Goal: Find contact information: Find contact information

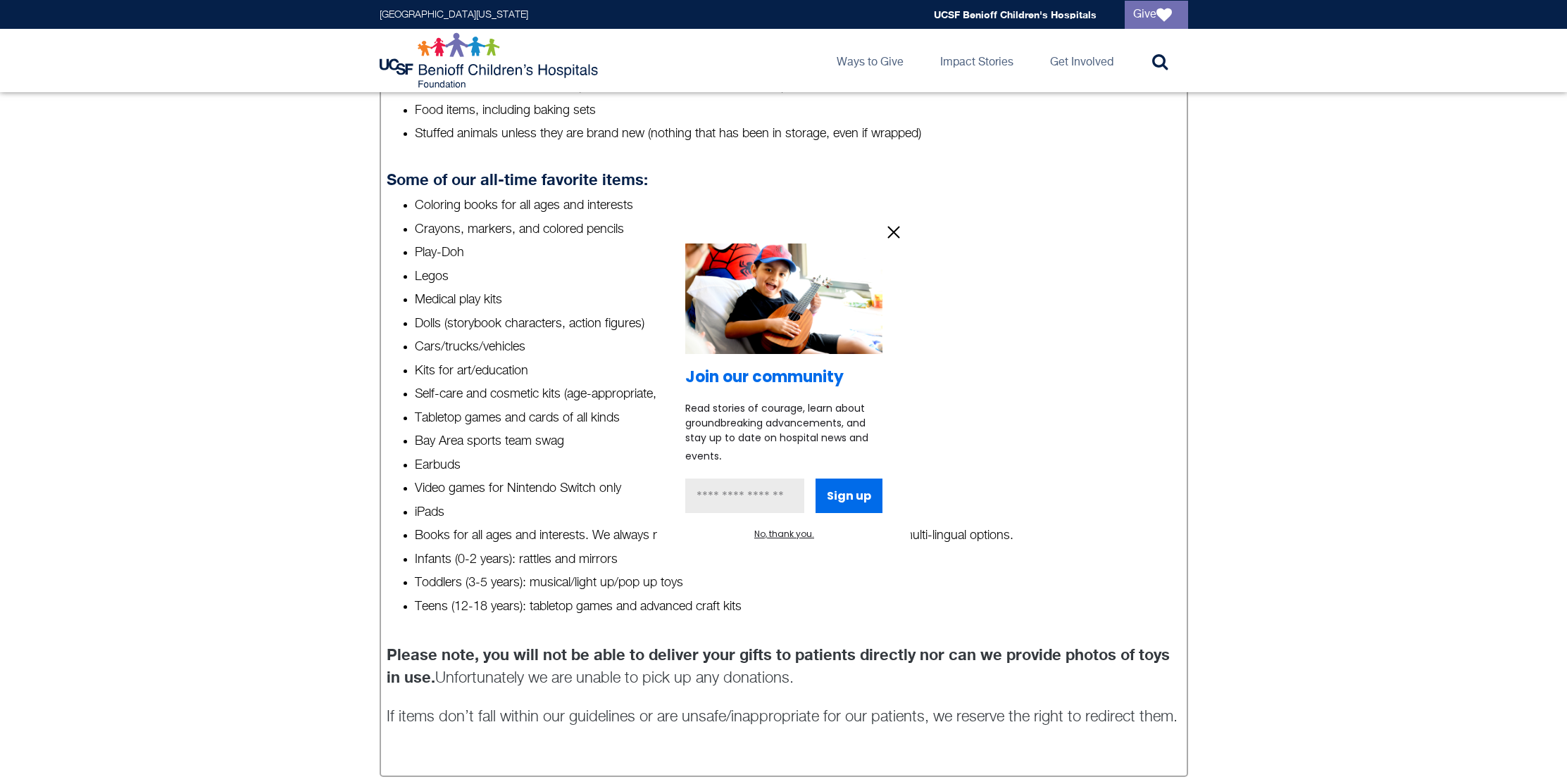
scroll to position [967, 0]
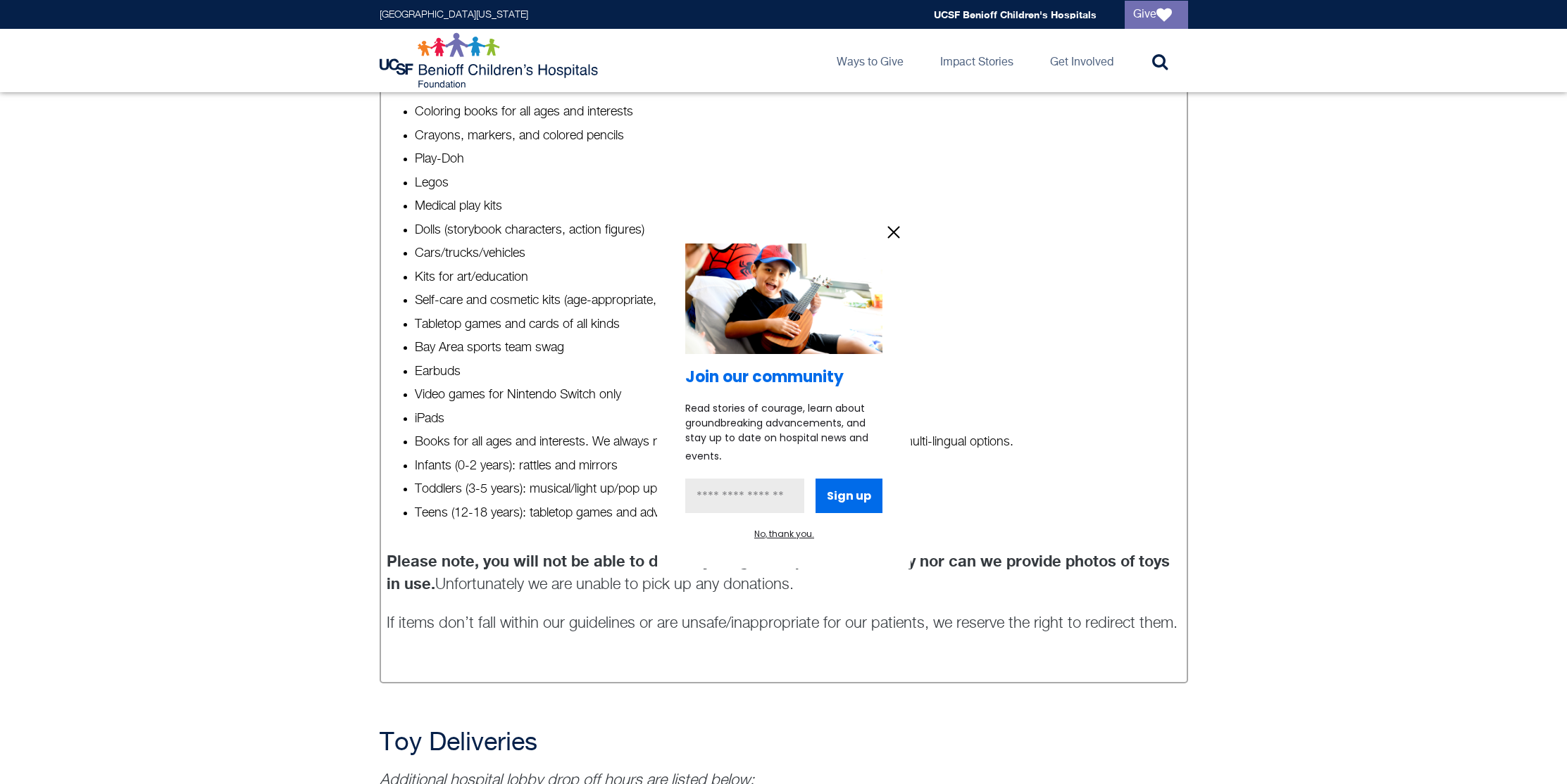
click at [888, 228] on icon "information" at bounding box center [893, 233] width 10 height 10
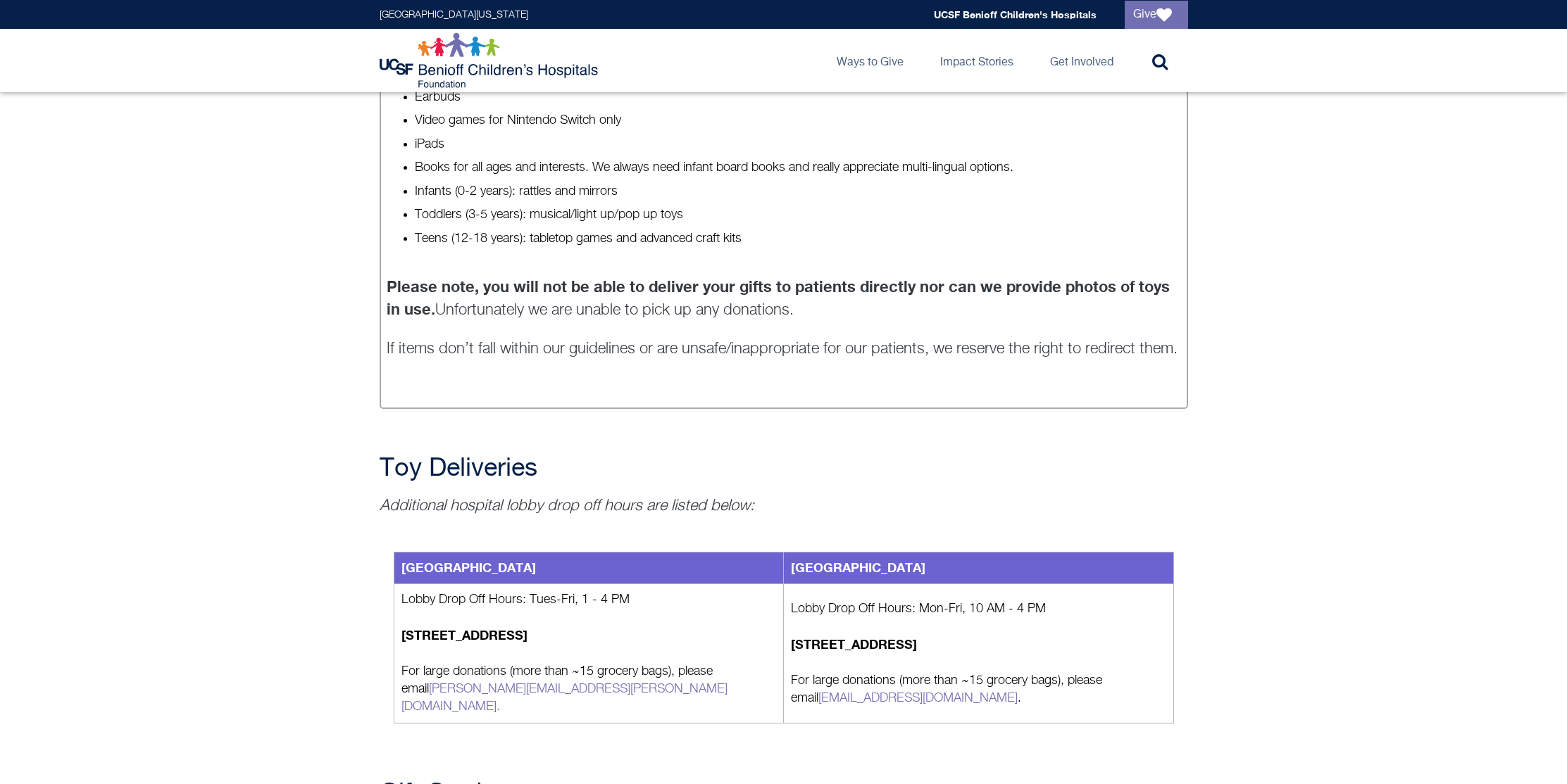
scroll to position [1383, 0]
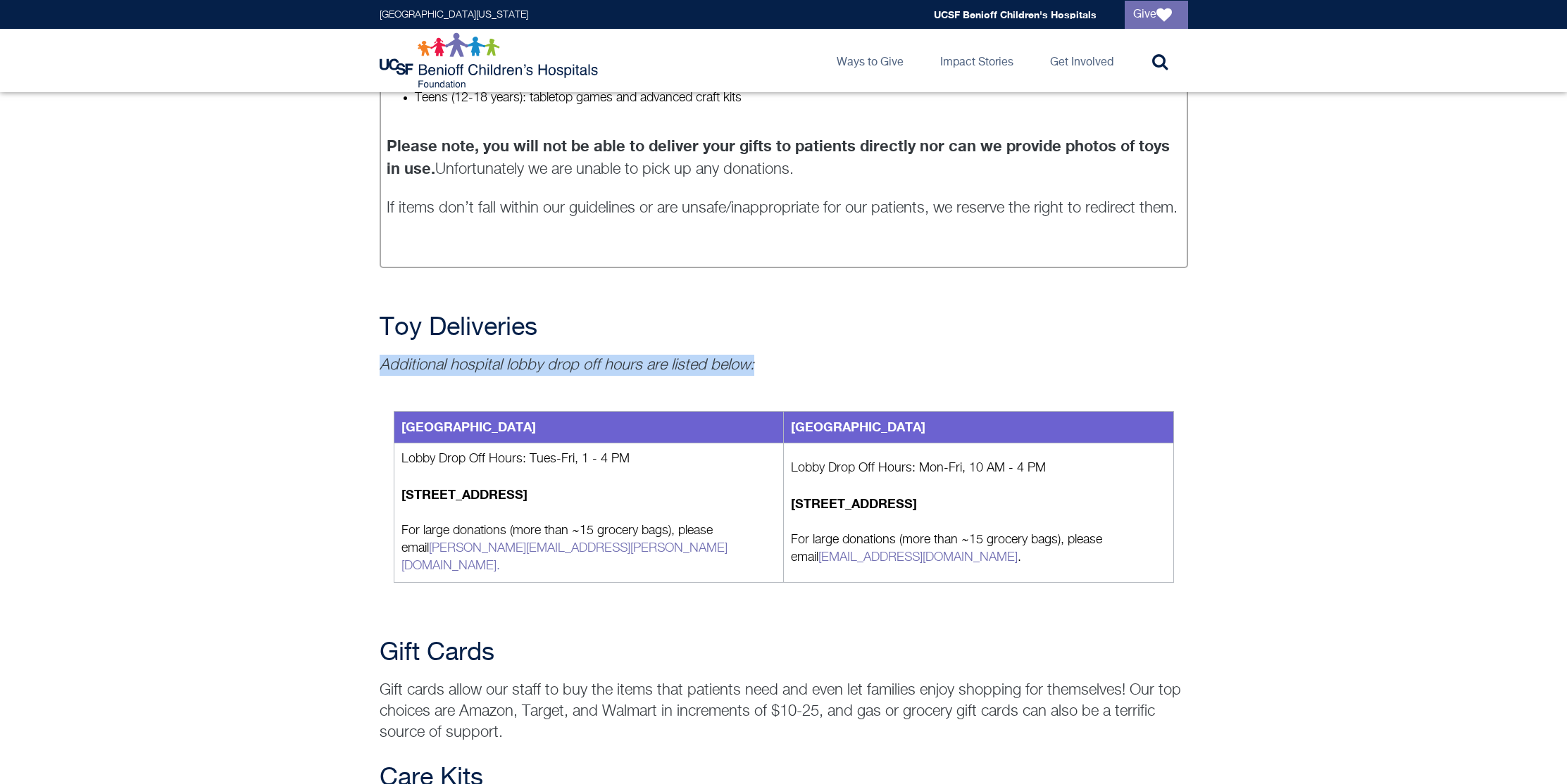
drag, startPoint x: 786, startPoint y: 354, endPoint x: 573, endPoint y: 392, distance: 216.4
click at [622, 364] on em "Additional hospital lobby drop off hours are listed below:" at bounding box center [567, 365] width 375 height 15
drag, startPoint x: 669, startPoint y: 349, endPoint x: 775, endPoint y: 362, distance: 106.8
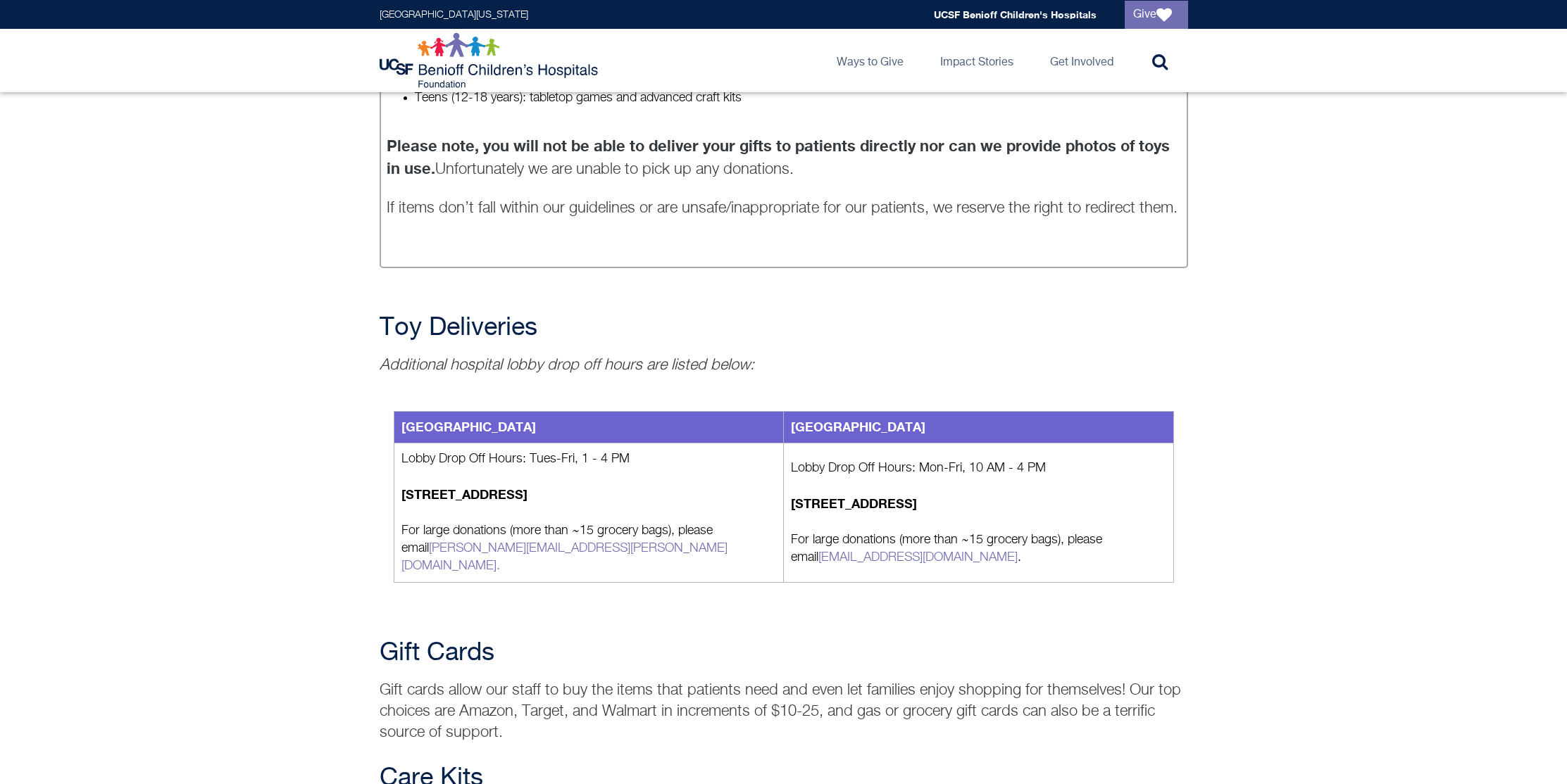
click at [785, 368] on p "Additional hospital lobby drop off hours are listed below:" at bounding box center [784, 365] width 808 height 21
drag, startPoint x: 784, startPoint y: 371, endPoint x: 778, endPoint y: 341, distance: 30.6
click at [778, 341] on h2 "Toy Deliveries" at bounding box center [784, 328] width 808 height 28
drag, startPoint x: 778, startPoint y: 341, endPoint x: 803, endPoint y: 395, distance: 59.5
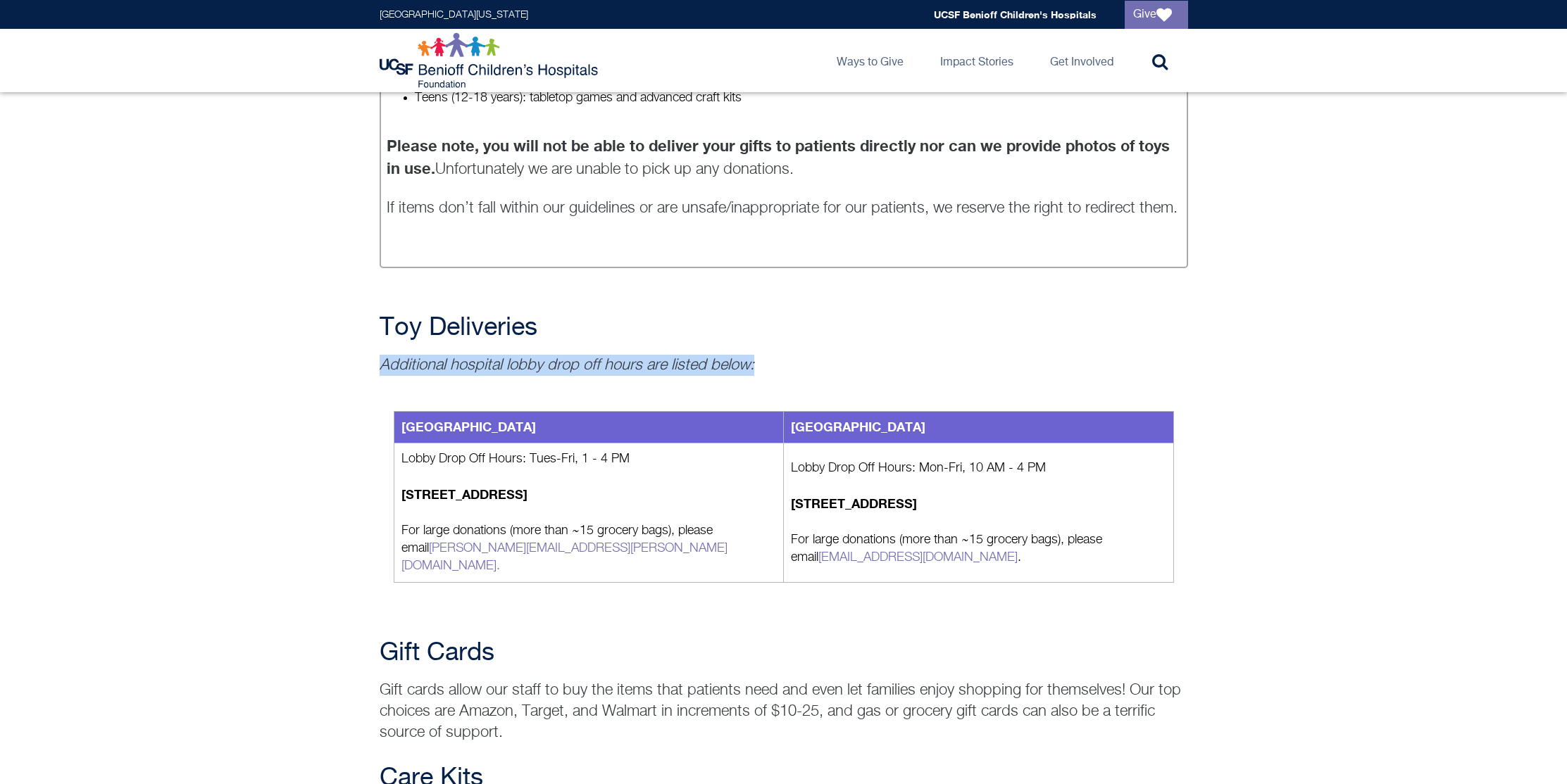
click at [801, 376] on div "[GEOGRAPHIC_DATA] [GEOGRAPHIC_DATA] Lobby Drop Off Hours: Tues-Fri, 1 - 4 PM [S…" at bounding box center [784, 496] width 808 height 242
drag, startPoint x: 801, startPoint y: 367, endPoint x: 841, endPoint y: 336, distance: 50.6
drag, startPoint x: 841, startPoint y: 336, endPoint x: 828, endPoint y: 363, distance: 30.0
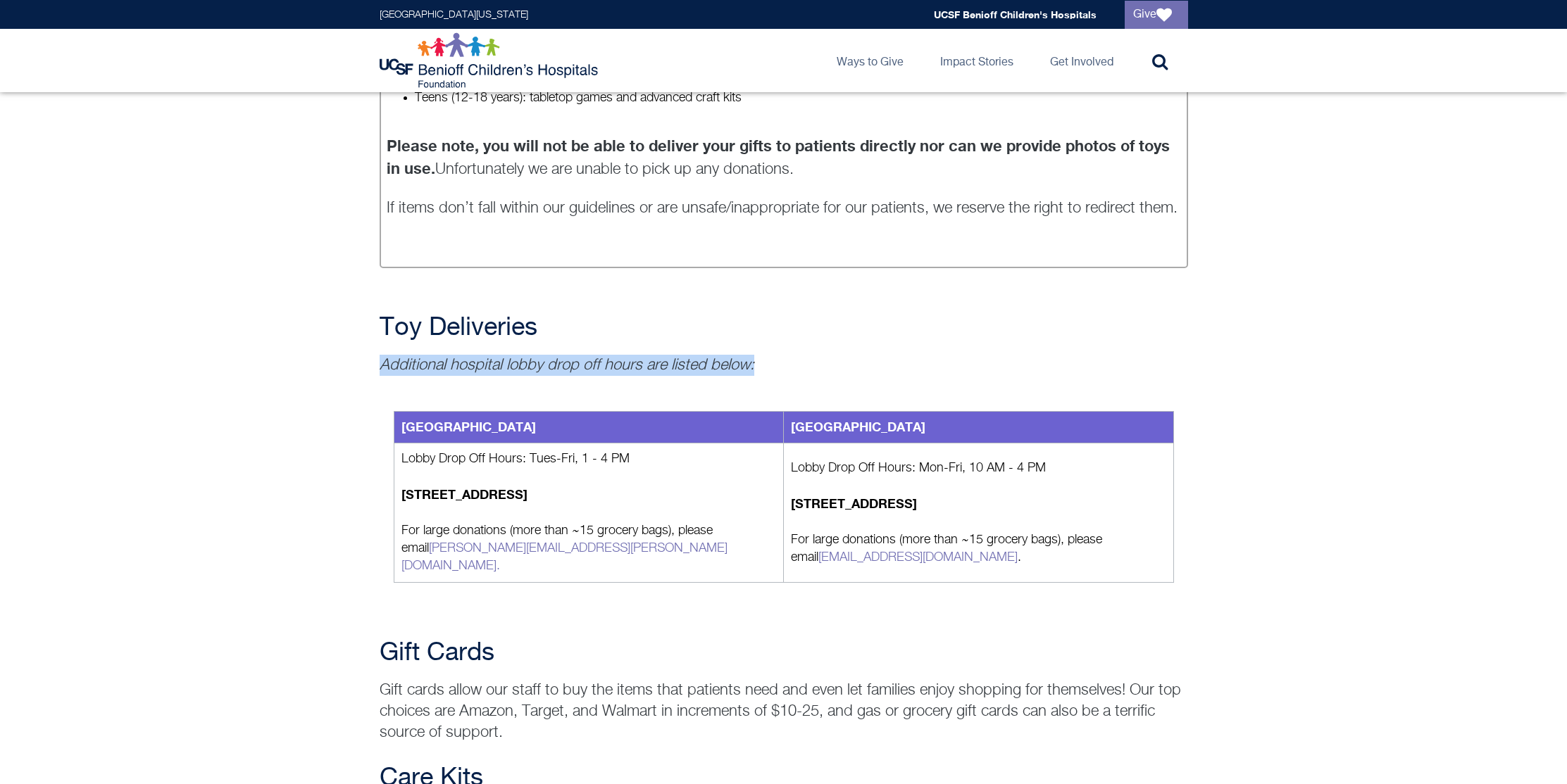
click at [828, 363] on p "Additional hospital lobby drop off hours are listed below:" at bounding box center [784, 365] width 808 height 21
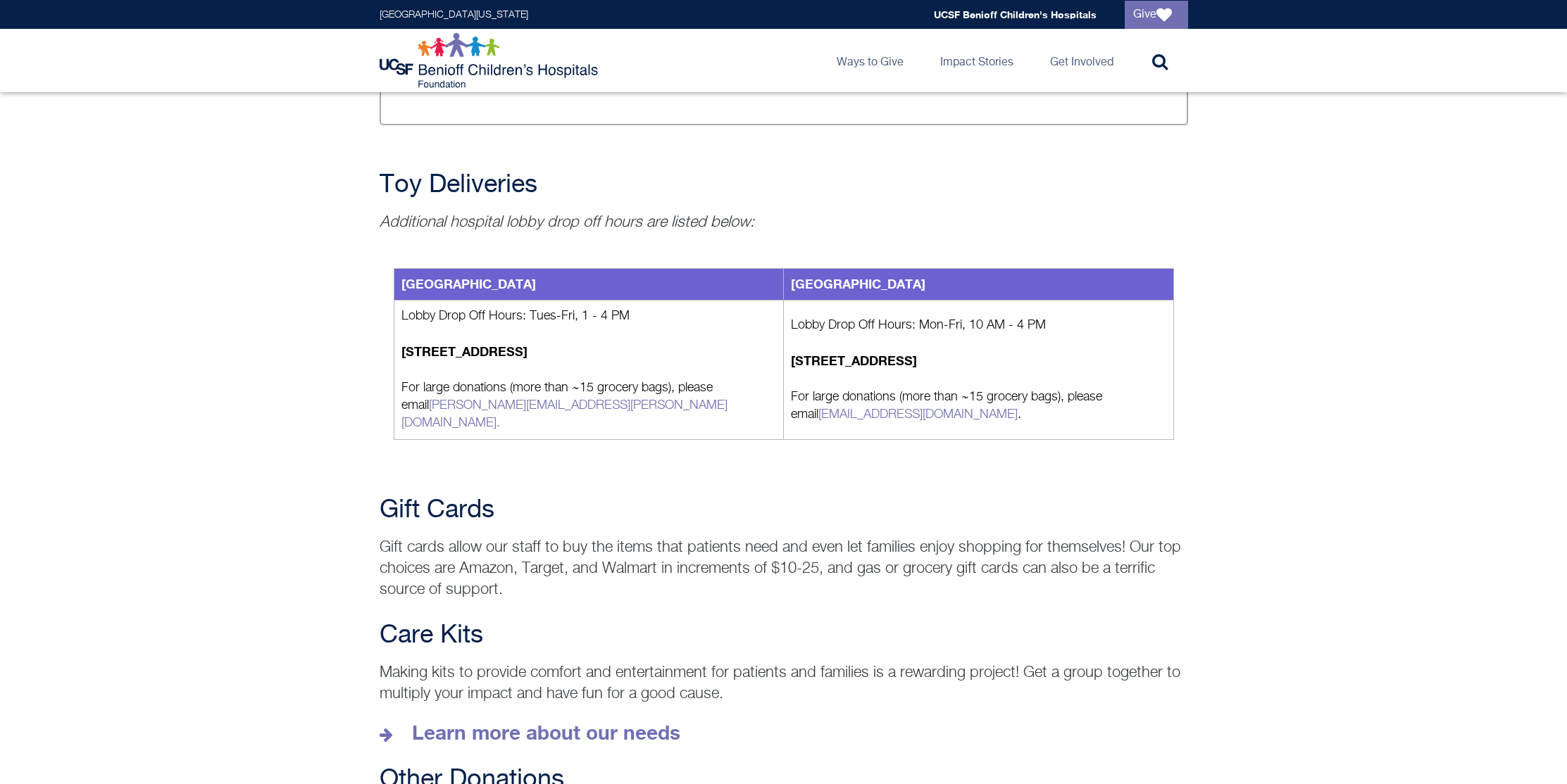
scroll to position [1560, 0]
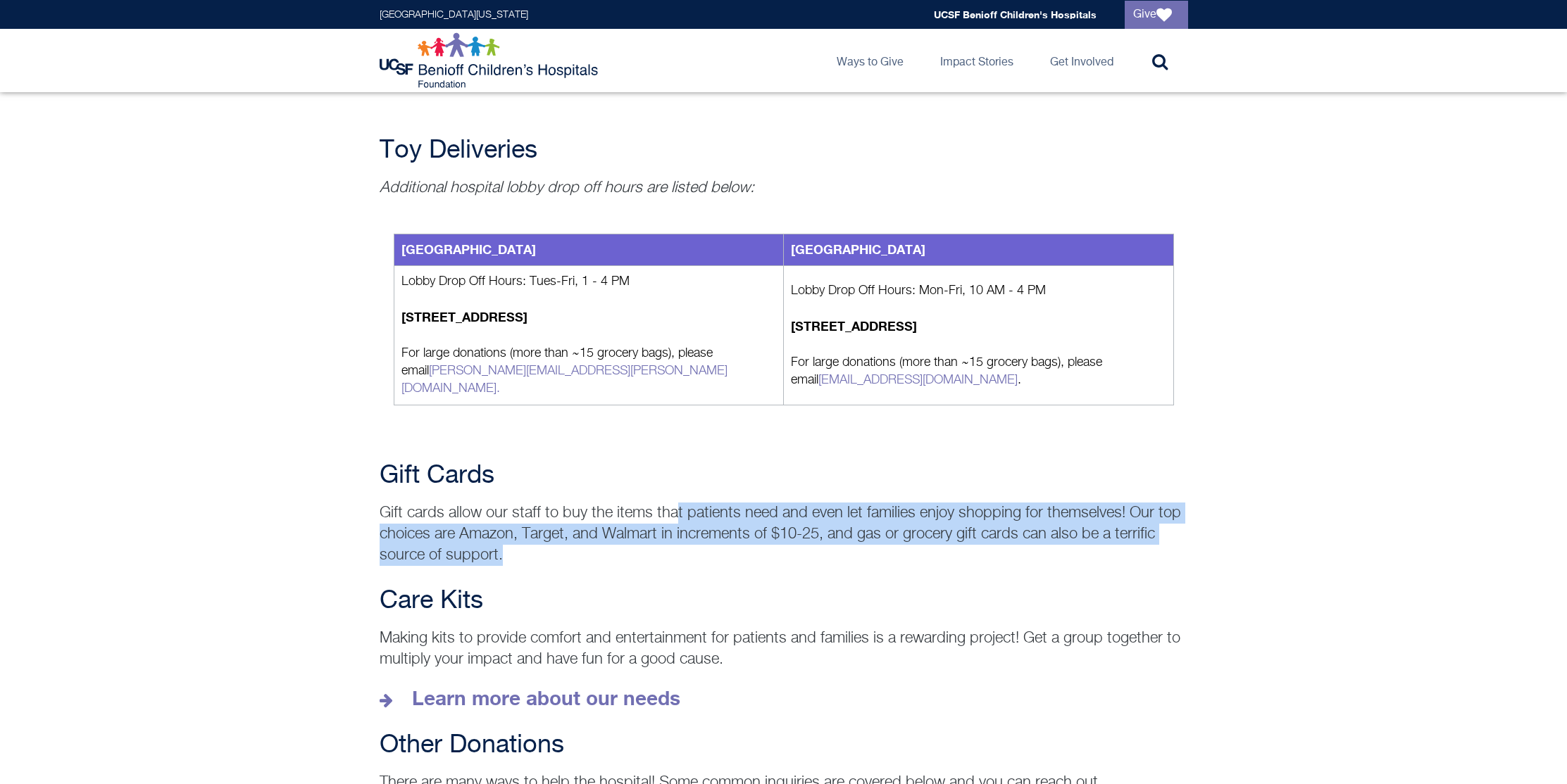
drag, startPoint x: 677, startPoint y: 501, endPoint x: 660, endPoint y: 542, distance: 44.4
click at [662, 541] on p "Gift cards allow our staff to buy the items that patients need and even let fam…" at bounding box center [784, 534] width 808 height 64
click at [660, 542] on p "Gift cards allow our staff to buy the items that patients need and even let fam…" at bounding box center [784, 534] width 808 height 64
drag, startPoint x: 660, startPoint y: 542, endPoint x: 698, endPoint y: 490, distance: 64.4
click at [695, 503] on p "Gift cards allow our staff to buy the items that patients need and even let fam…" at bounding box center [784, 534] width 808 height 64
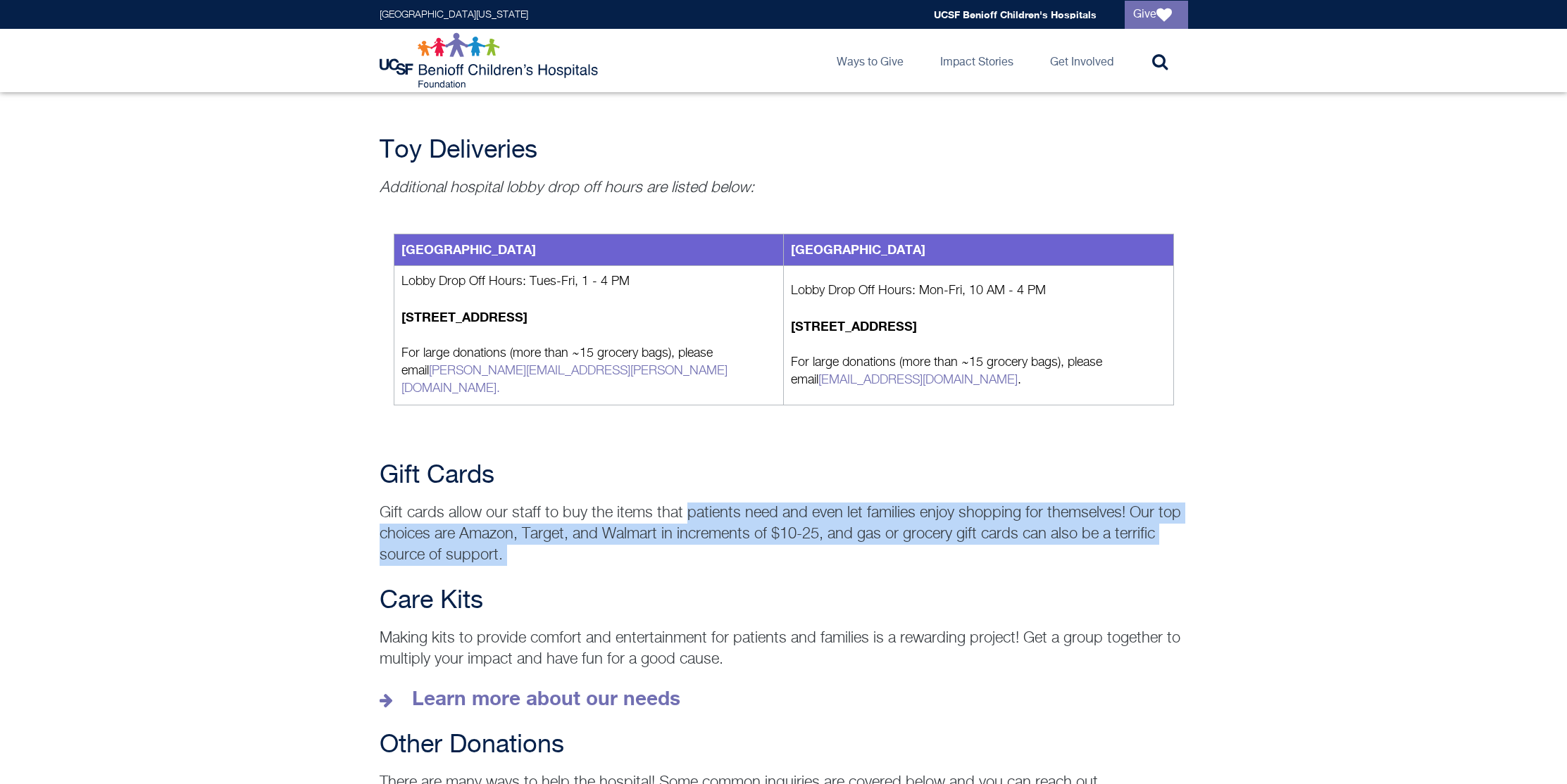
click at [698, 503] on p "Gift cards allow our staff to buy the items that patients need and even let fam…" at bounding box center [784, 534] width 808 height 64
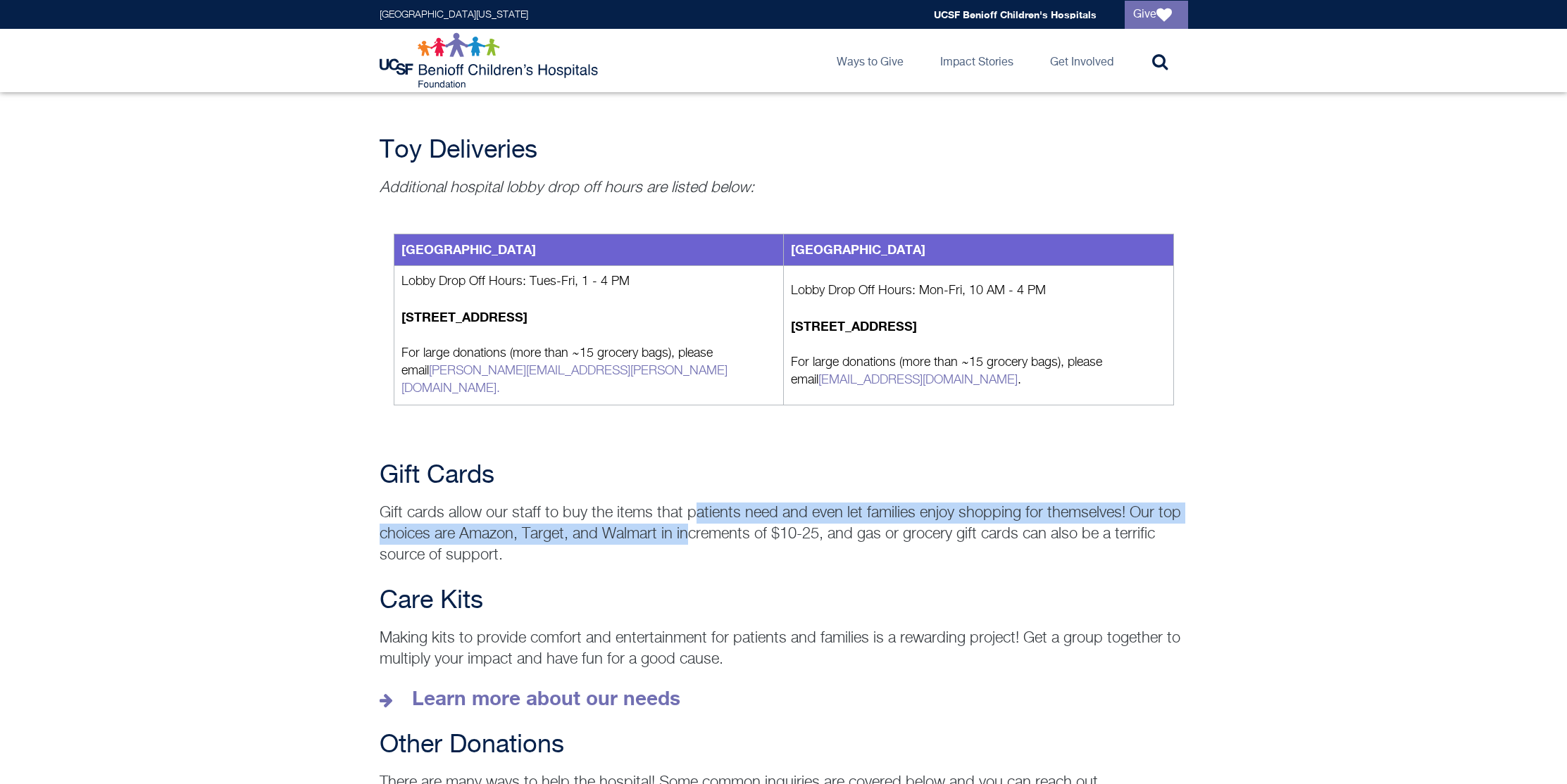
drag, startPoint x: 695, startPoint y: 485, endPoint x: 685, endPoint y: 521, distance: 37.4
click at [686, 520] on p "Gift cards allow our staff to buy the items that patients need and even let fam…" at bounding box center [784, 534] width 808 height 64
click at [681, 524] on p "Gift cards allow our staff to buy the items that patients need and even let fam…" at bounding box center [784, 534] width 808 height 64
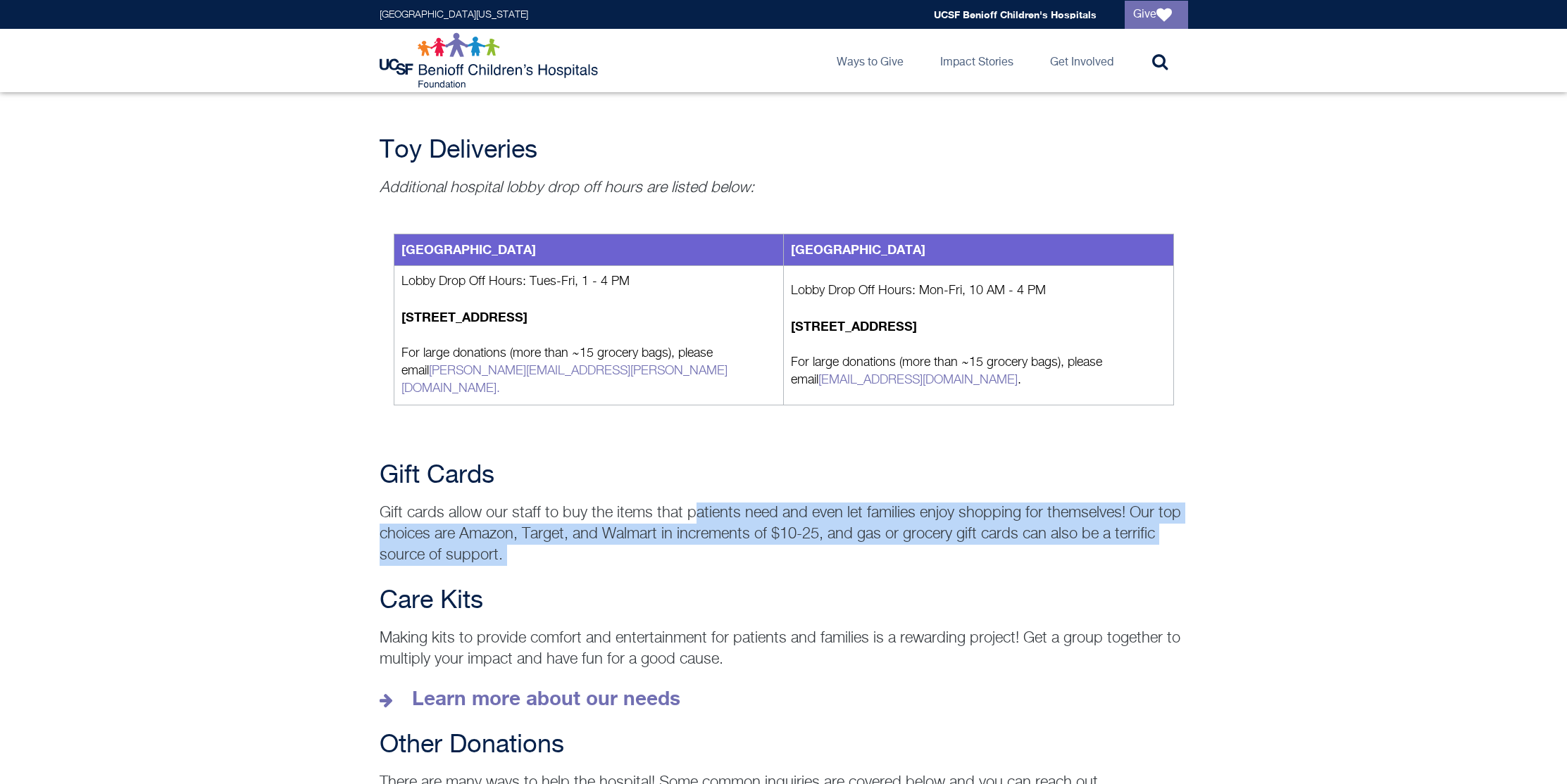
drag, startPoint x: 660, startPoint y: 548, endPoint x: 691, endPoint y: 504, distance: 53.8
click at [691, 504] on div "Wish Lists Our wish lists include what we need the most for patient care and co…" at bounding box center [784, 119] width 1567 height 2920
click at [691, 504] on p "Gift cards allow our staff to buy the items that patients need and even let fam…" at bounding box center [784, 534] width 808 height 64
drag, startPoint x: 699, startPoint y: 487, endPoint x: 681, endPoint y: 548, distance: 63.6
click at [681, 548] on div "Wish Lists Our wish lists include what we need the most for patient care and co…" at bounding box center [784, 119] width 1567 height 2920
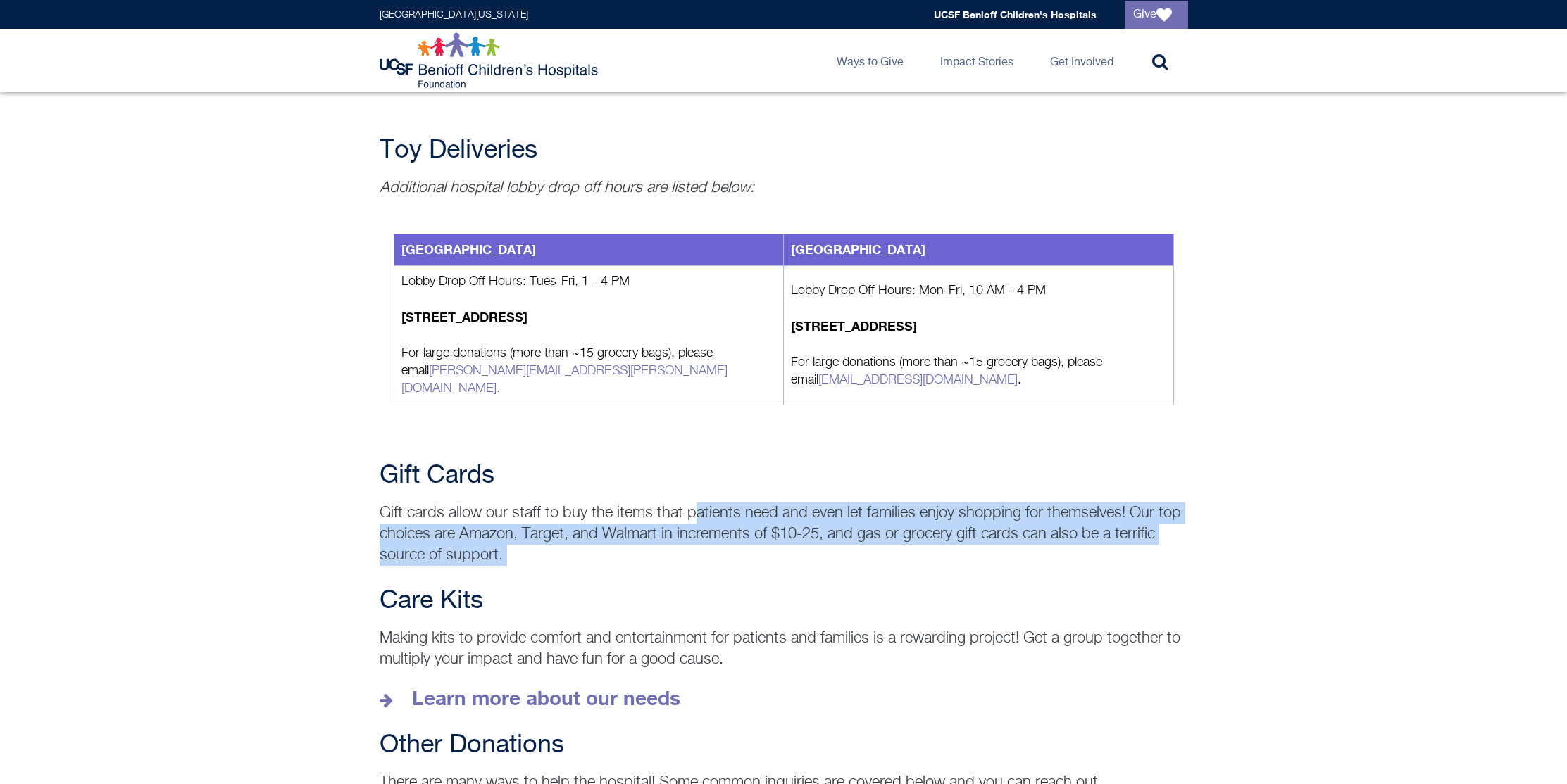
click at [680, 547] on p "Gift cards allow our staff to buy the items that patients need and even let fam…" at bounding box center [784, 534] width 808 height 64
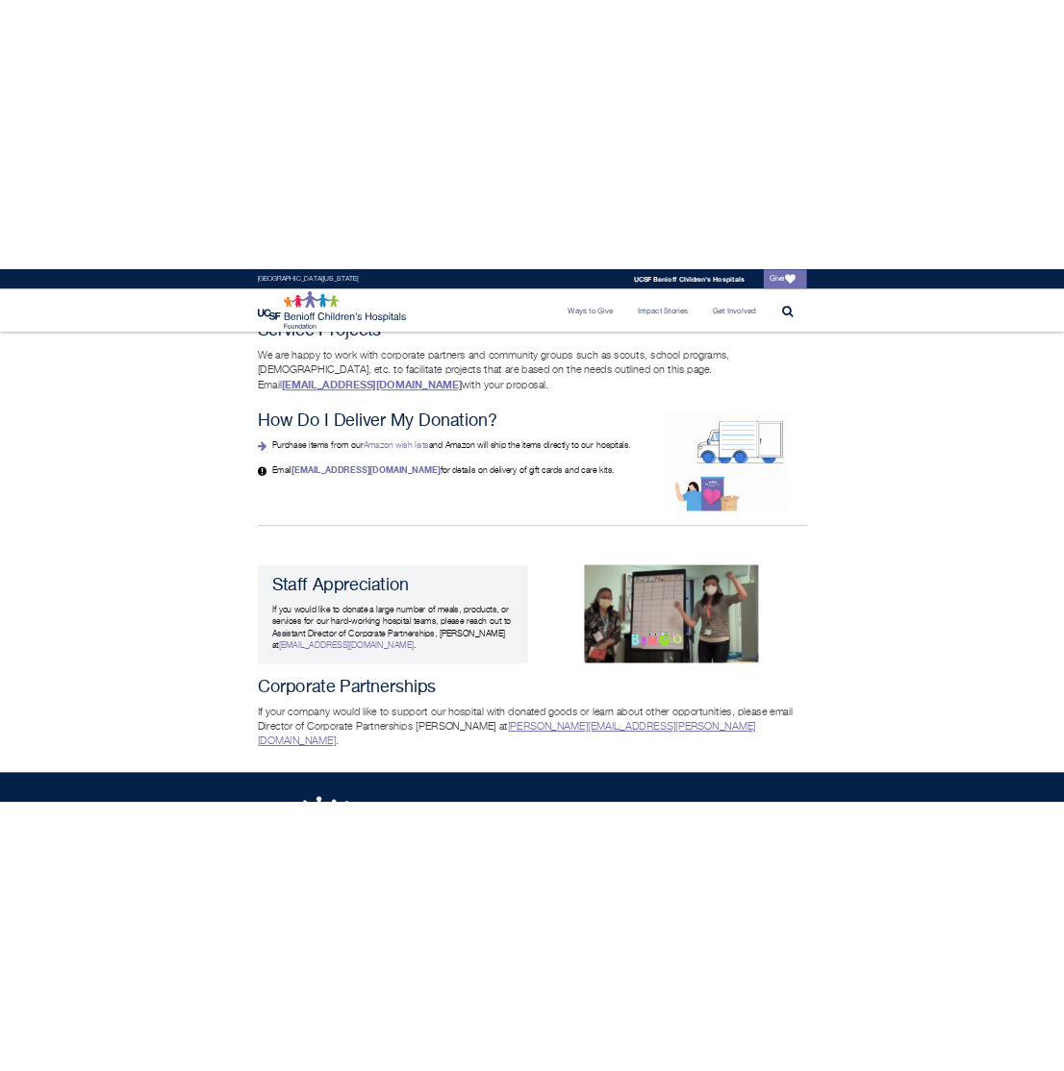
scroll to position [3502, 0]
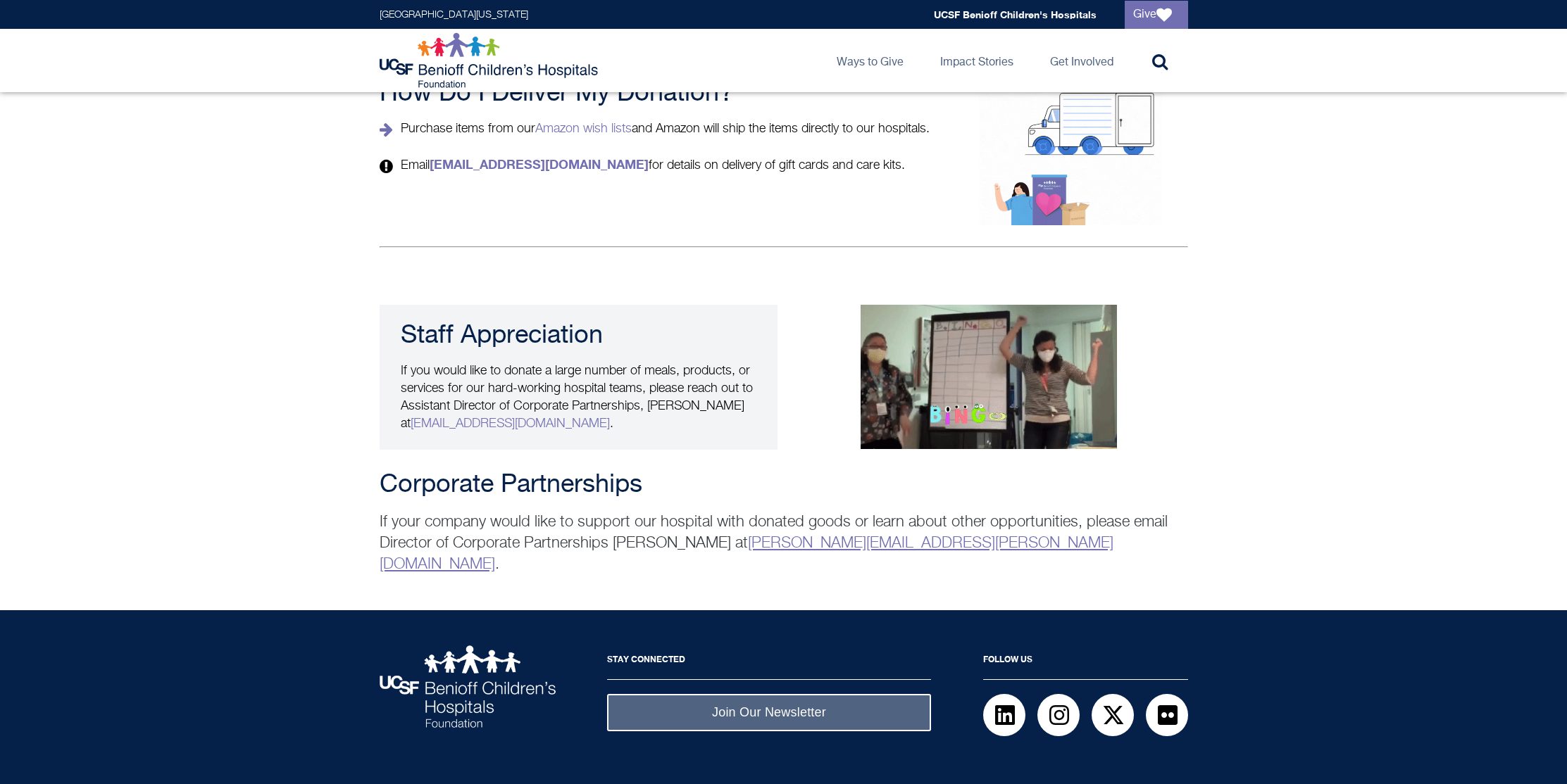
click at [666, 531] on p "If your company would like to support our hospital with donated goods or learn …" at bounding box center [784, 543] width 808 height 64
drag, startPoint x: 666, startPoint y: 520, endPoint x: 666, endPoint y: 509, distance: 11.0
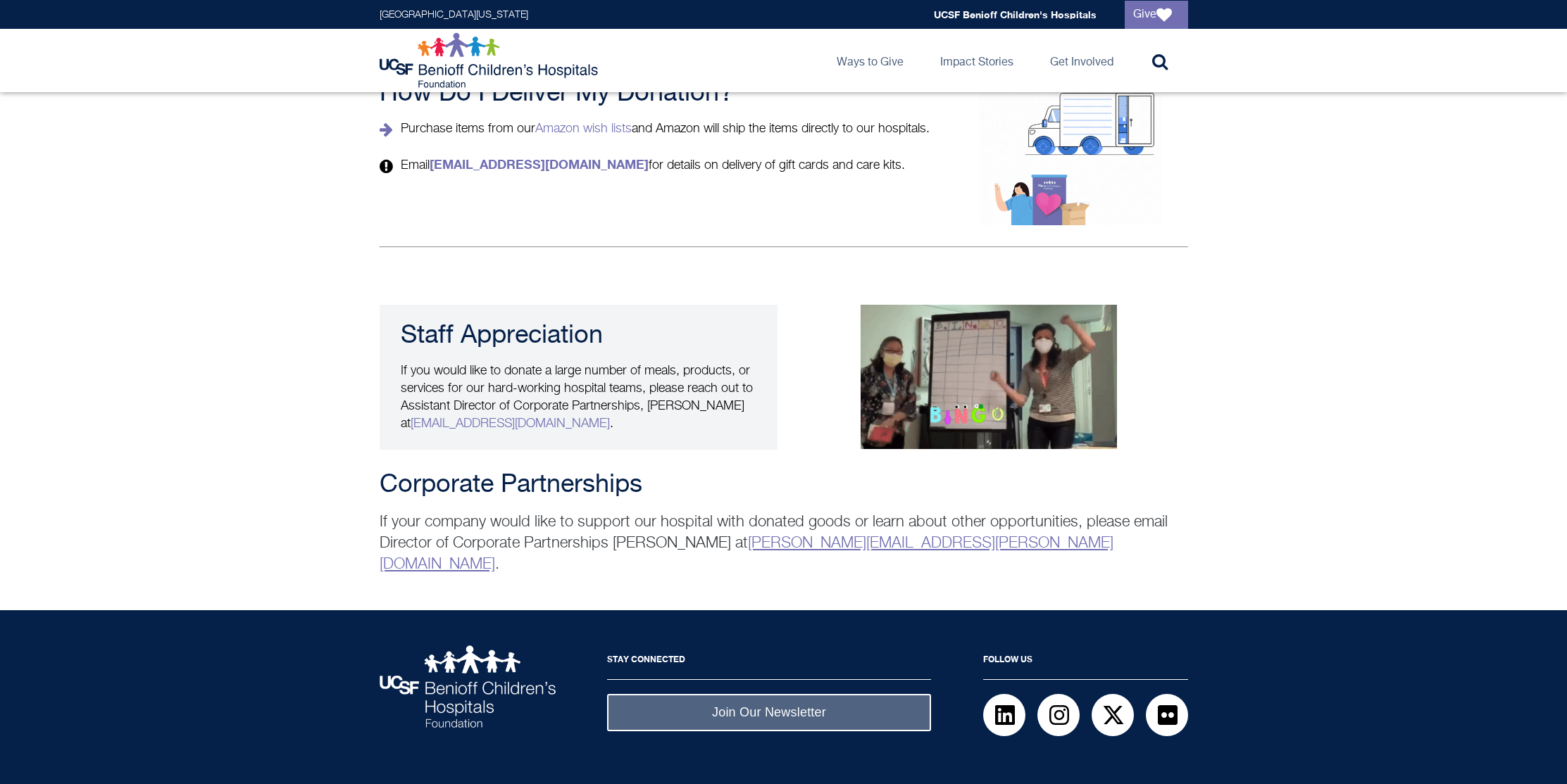
click at [666, 515] on p "If your company would like to support our hospital with donated goods or learn …" at bounding box center [784, 543] width 808 height 64
drag, startPoint x: 666, startPoint y: 503, endPoint x: 666, endPoint y: 520, distance: 17.0
click at [666, 520] on p "If your company would like to support our hospital with donated goods or learn …" at bounding box center [784, 543] width 808 height 64
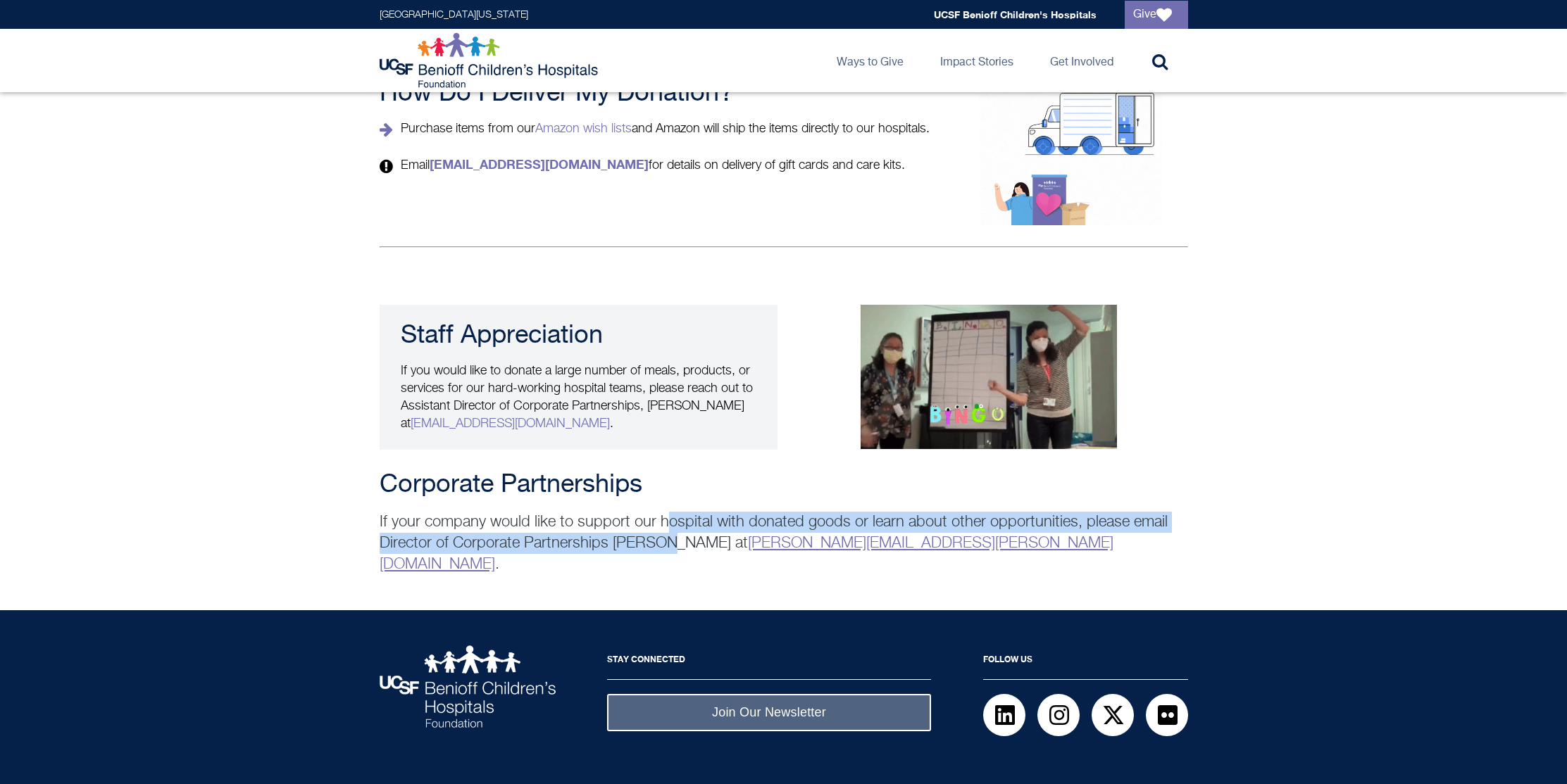
click at [666, 520] on p "If your company would like to support our hospital with donated goods or learn …" at bounding box center [784, 543] width 808 height 64
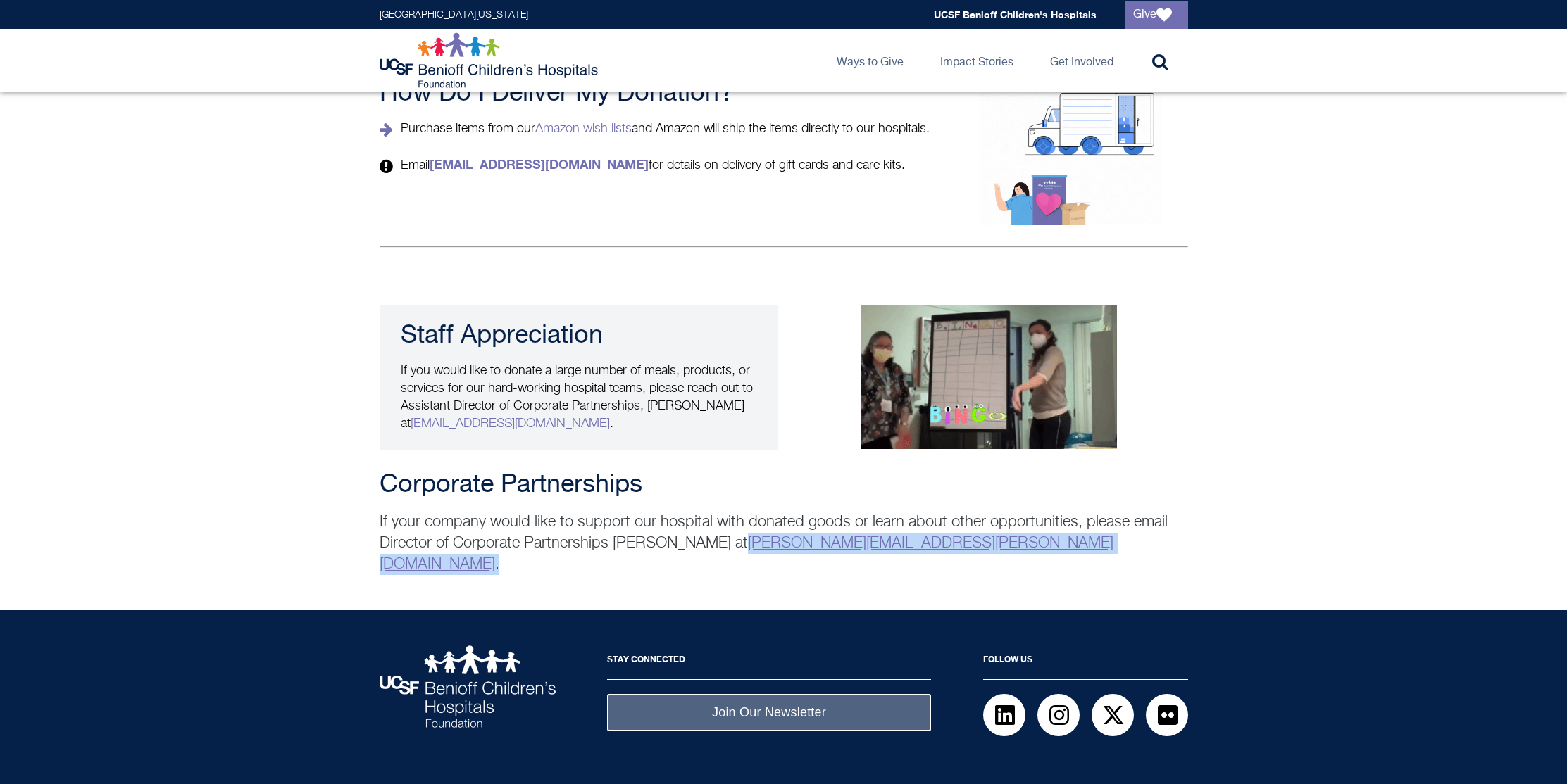
drag, startPoint x: 931, startPoint y: 531, endPoint x: 749, endPoint y: 525, distance: 182.1
click at [749, 525] on p "If your company would like to support our hospital with donated goods or learn …" at bounding box center [784, 543] width 808 height 64
copy p "[PERSON_NAME][EMAIL_ADDRESS][PERSON_NAME][DOMAIN_NAME] ."
